Goal: Information Seeking & Learning: Compare options

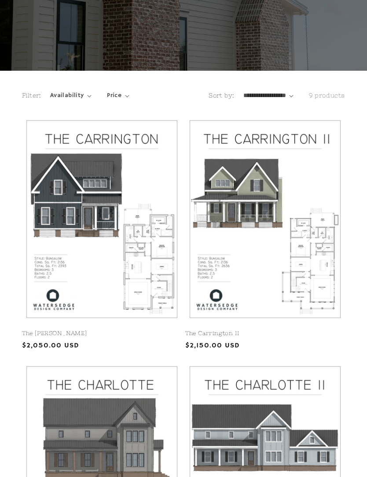
scroll to position [113, 0]
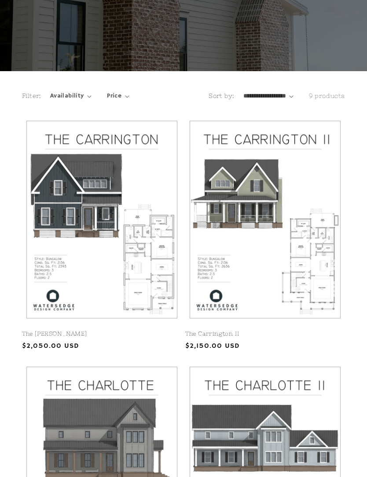
click at [155, 331] on link "The Carrington" at bounding box center [102, 334] width 160 height 7
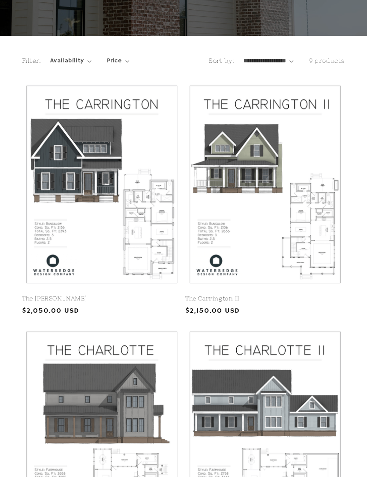
click at [323, 295] on link "The Carrington II" at bounding box center [265, 298] width 160 height 7
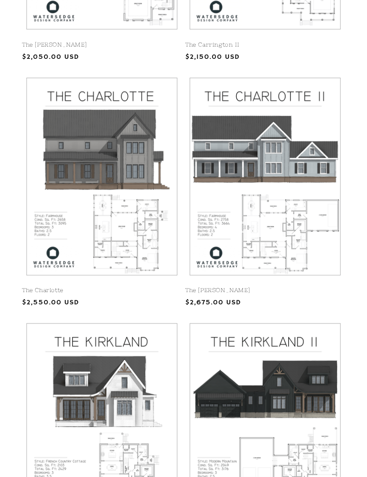
scroll to position [403, 0]
click at [160, 287] on link "The Charlotte" at bounding box center [102, 290] width 160 height 7
click at [299, 287] on link "The Charlotte II" at bounding box center [265, 290] width 160 height 7
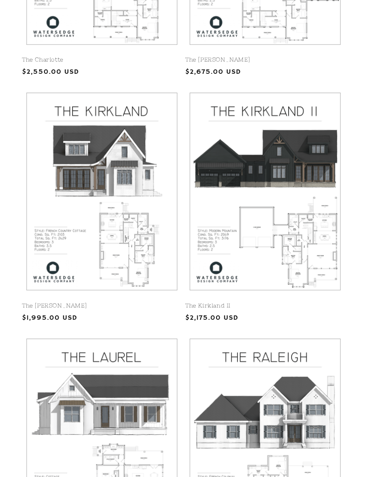
scroll to position [633, 0]
click at [144, 302] on link "The Kirkland" at bounding box center [102, 305] width 160 height 7
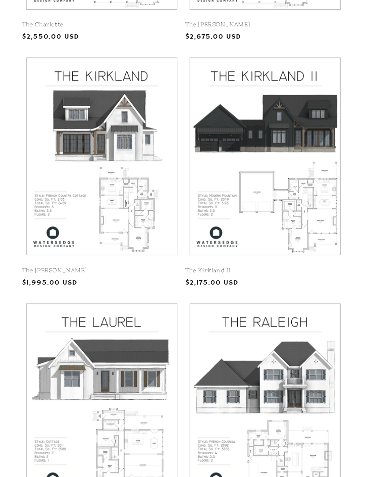
scroll to position [675, 0]
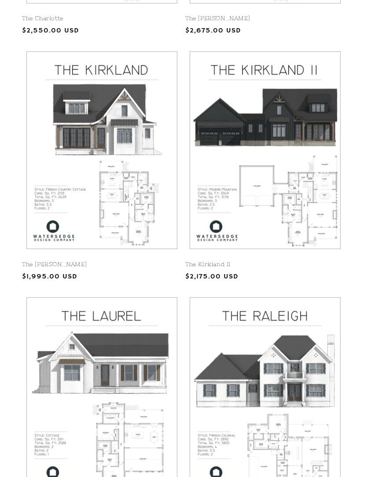
click at [317, 261] on link "The Kirkland II" at bounding box center [265, 264] width 160 height 7
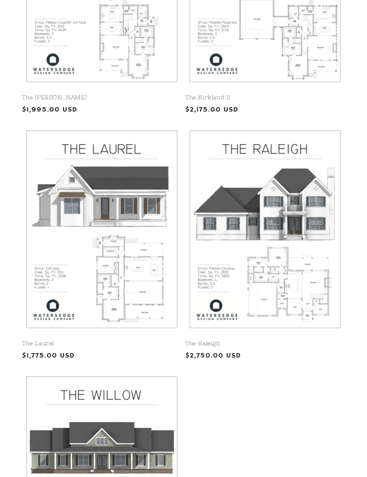
scroll to position [843, 0]
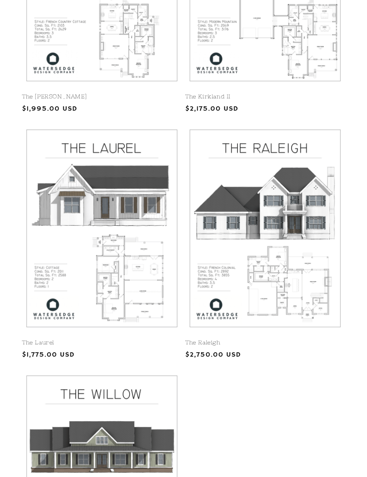
click at [134, 339] on link "The Laurel" at bounding box center [102, 342] width 160 height 7
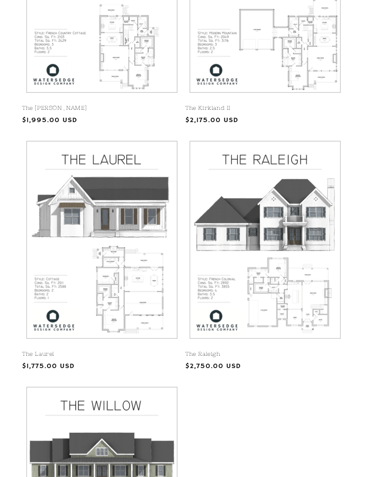
click at [309, 351] on link "The Raleigh" at bounding box center [265, 354] width 160 height 7
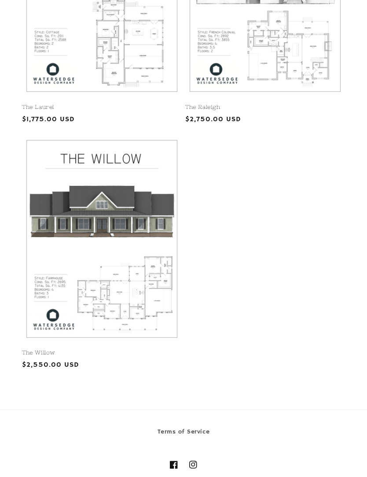
scroll to position [1078, 0]
click at [145, 350] on link "The Willow" at bounding box center [102, 353] width 160 height 7
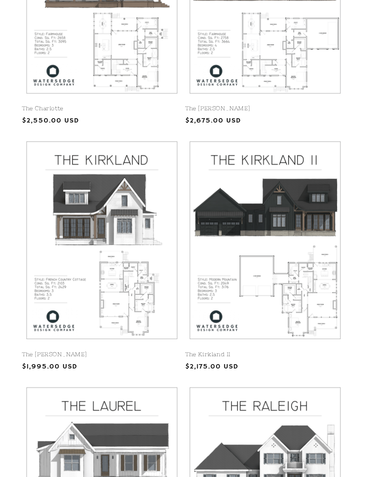
scroll to position [579, 0]
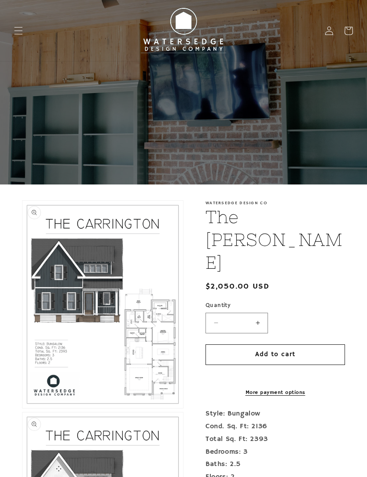
click at [22, 408] on button "Open media 1 in modal" at bounding box center [22, 408] width 0 height 0
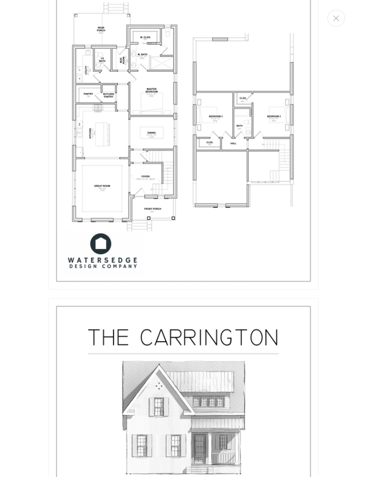
scroll to position [786, 0]
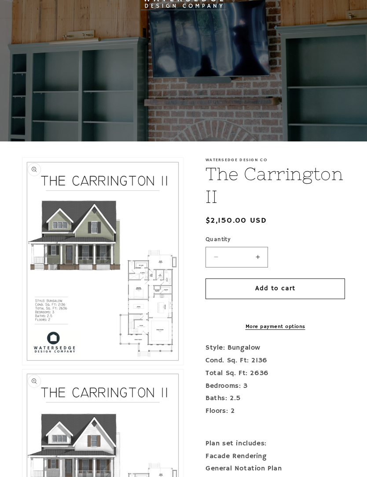
scroll to position [43, 0]
click at [22, 365] on button "Open media 1 in modal" at bounding box center [22, 365] width 0 height 0
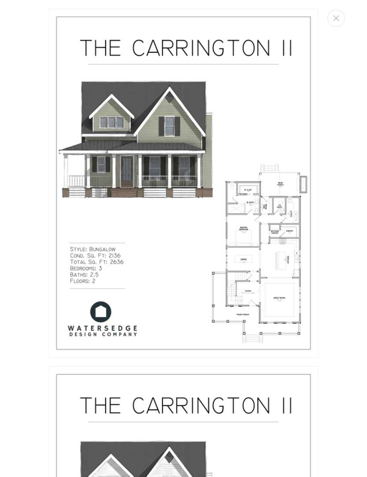
scroll to position [0, 0]
click at [342, 20] on button "Close" at bounding box center [336, 18] width 18 height 17
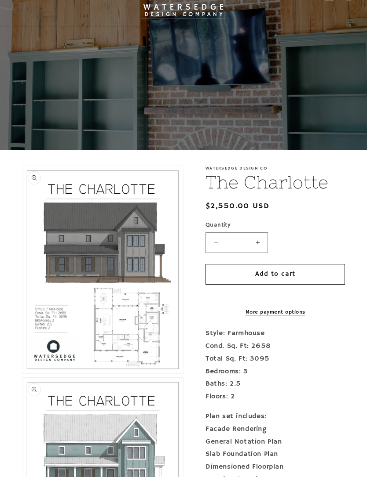
scroll to position [35, 0]
click at [22, 374] on button "Open media 1 in modal" at bounding box center [22, 374] width 0 height 0
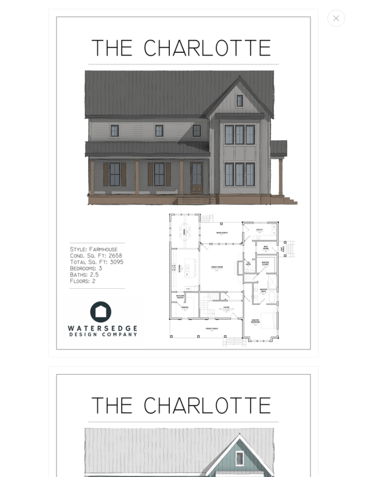
scroll to position [0, 0]
click at [332, 11] on button "Close" at bounding box center [336, 18] width 18 height 17
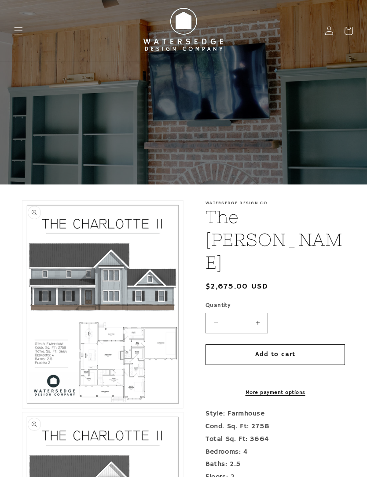
click at [22, 408] on button "Open media 1 in modal" at bounding box center [22, 408] width 0 height 0
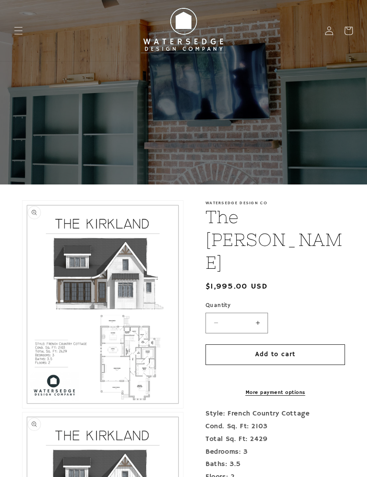
click at [22, 408] on button "Open media 1 in modal" at bounding box center [22, 408] width 0 height 0
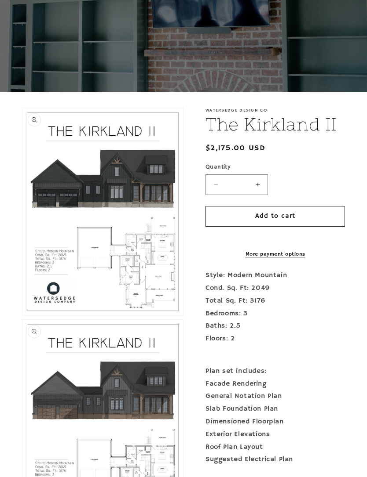
scroll to position [101, 0]
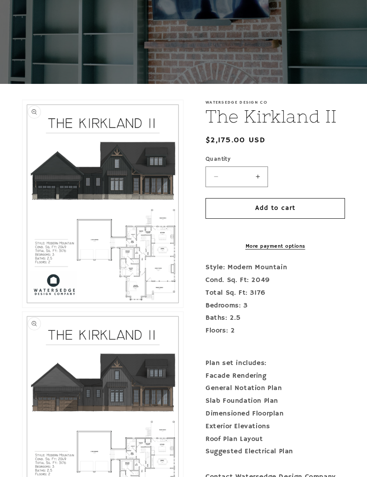
click at [22, 308] on button "Open media 1 in modal" at bounding box center [22, 308] width 0 height 0
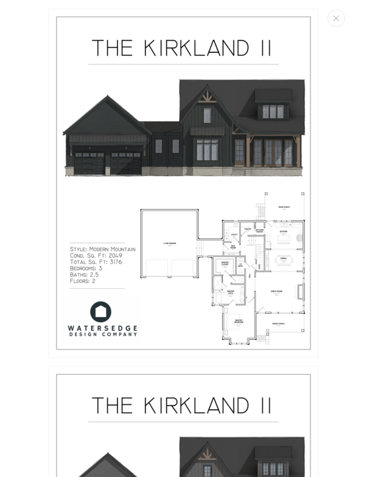
scroll to position [0, 0]
click at [336, 25] on button "Close" at bounding box center [336, 18] width 18 height 17
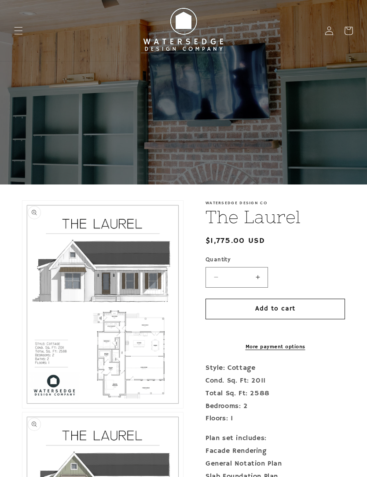
click at [22, 408] on button "Open media 1 in modal" at bounding box center [22, 408] width 0 height 0
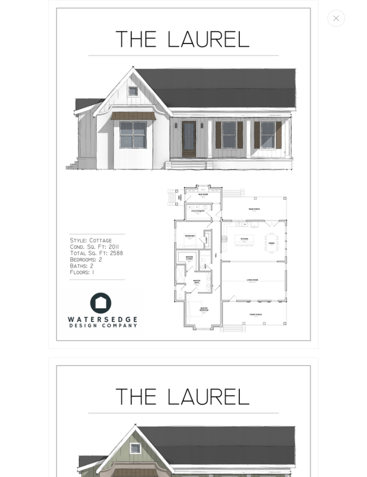
click at [339, 16] on button "Close" at bounding box center [336, 18] width 18 height 17
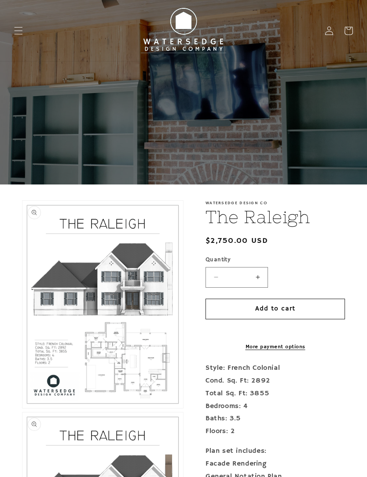
scroll to position [25, 0]
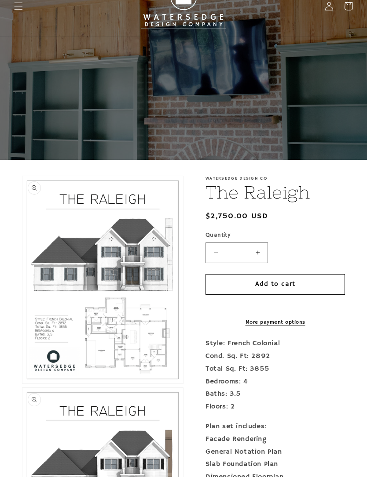
click at [22, 384] on button "Open media 1 in modal" at bounding box center [22, 384] width 0 height 0
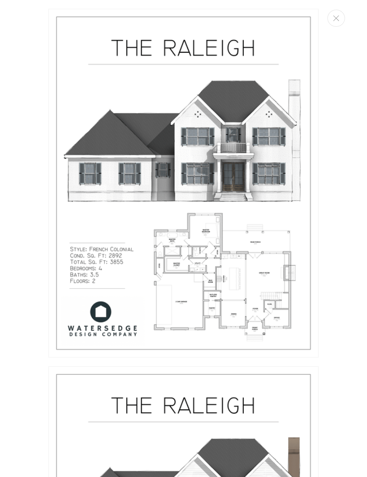
scroll to position [9, 0]
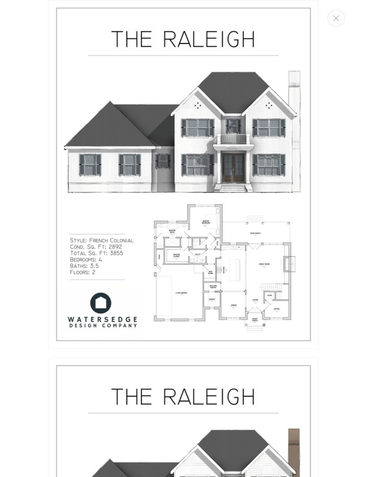
click at [337, 25] on button "Close" at bounding box center [336, 18] width 18 height 17
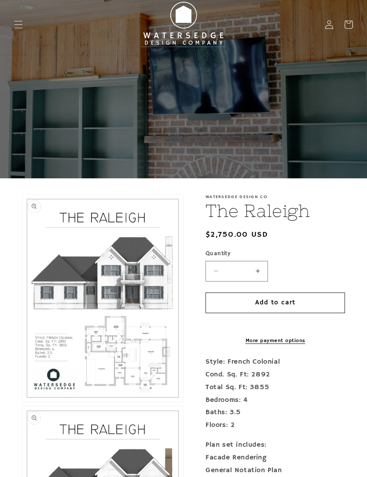
scroll to position [0, 0]
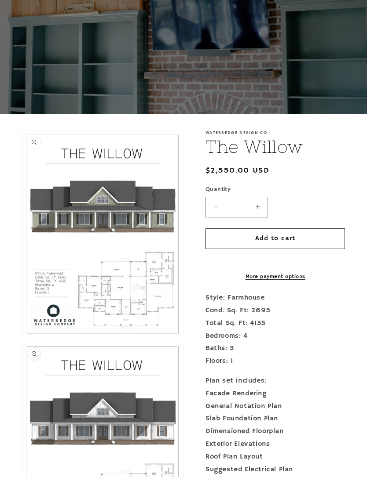
scroll to position [70, 0]
click at [22, 338] on button "Open media 1 in modal" at bounding box center [22, 338] width 0 height 0
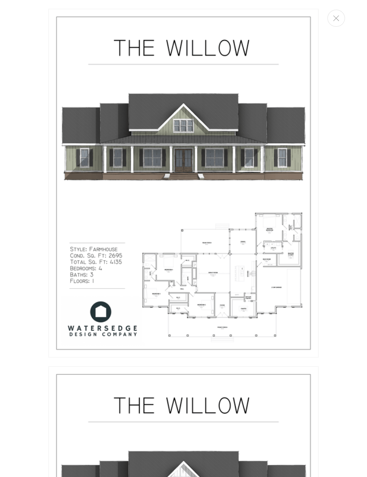
scroll to position [9, 0]
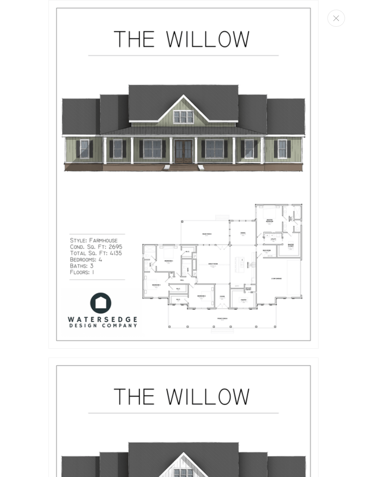
click at [274, 266] on img "Media gallery" at bounding box center [183, 174] width 270 height 349
click at [280, 257] on img "Media gallery" at bounding box center [183, 174] width 270 height 349
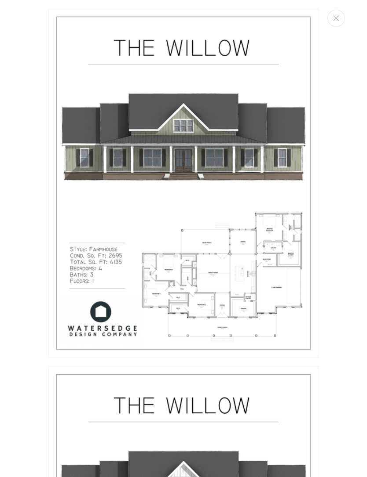
scroll to position [-1, 0]
click at [337, 18] on icon "Close" at bounding box center [336, 18] width 6 height 6
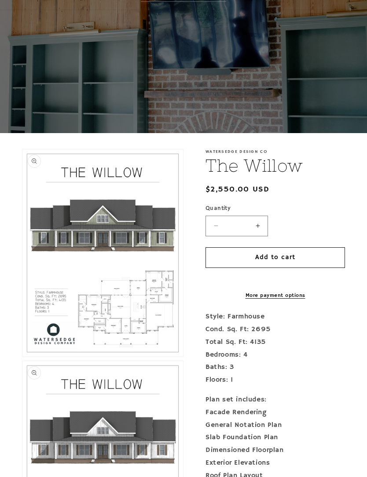
scroll to position [0, 0]
